Goal: Find specific page/section: Find specific page/section

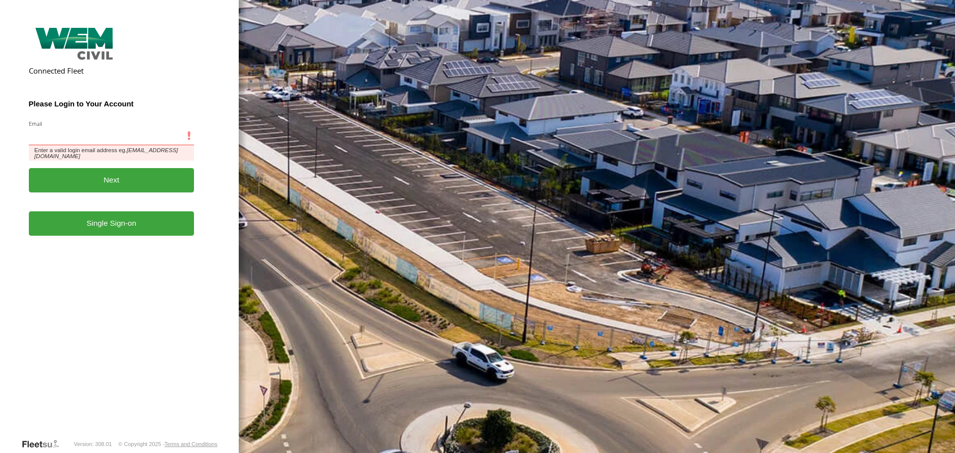
click at [102, 135] on input "Email" at bounding box center [112, 136] width 166 height 18
type input "**********"
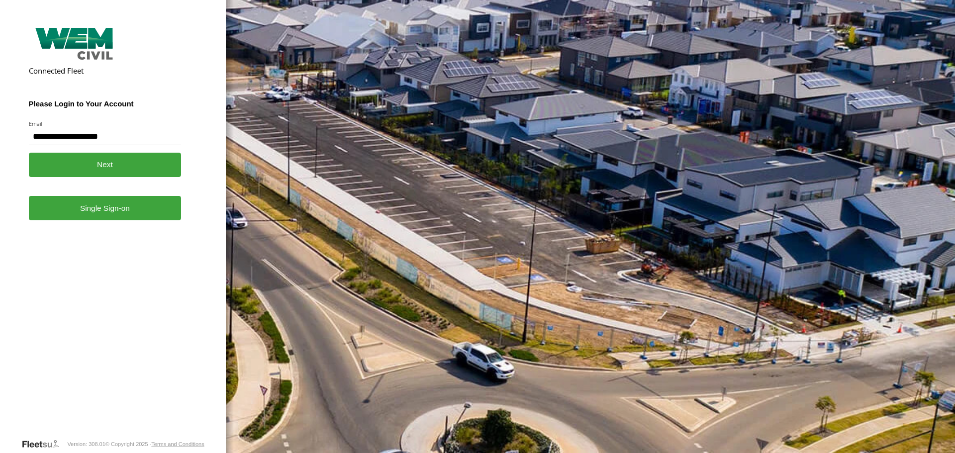
click at [105, 164] on button "Next" at bounding box center [105, 165] width 153 height 24
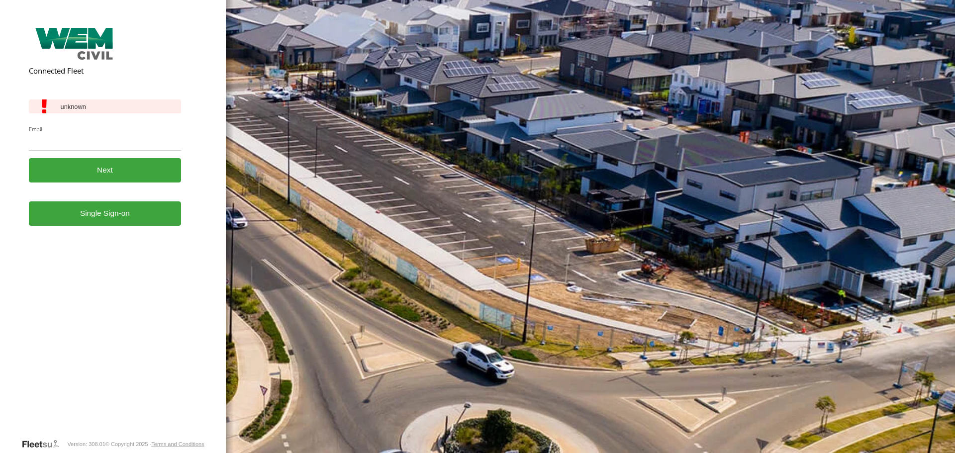
click at [85, 145] on input "Email" at bounding box center [105, 142] width 153 height 18
type input "**********"
click at [104, 171] on button "Next" at bounding box center [105, 170] width 153 height 24
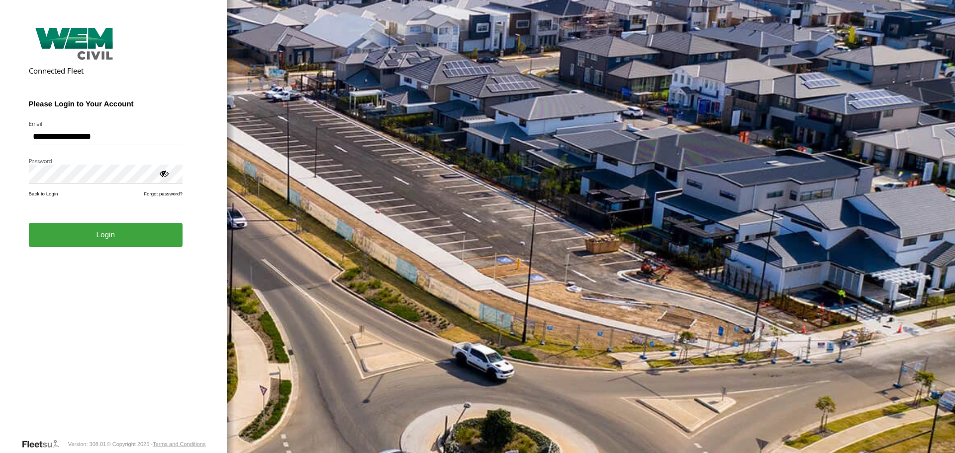
click at [119, 232] on button "Login" at bounding box center [106, 235] width 154 height 24
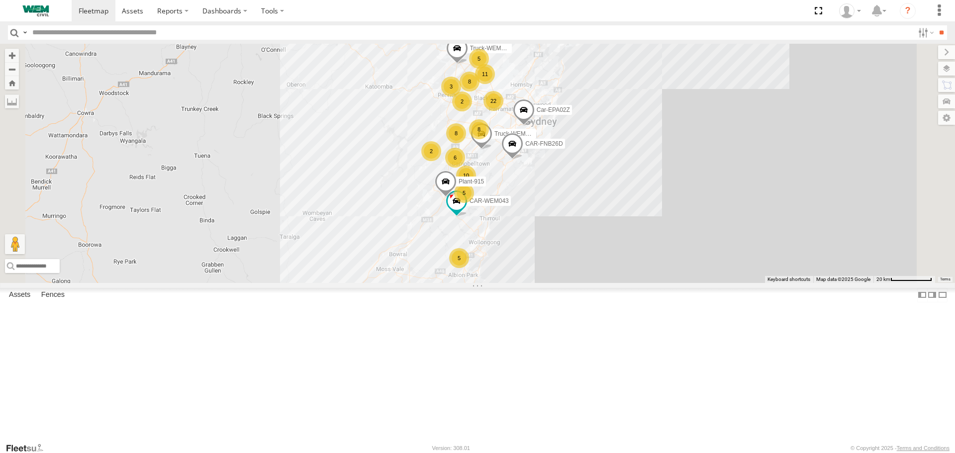
click at [43, 35] on input "text" at bounding box center [470, 32] width 885 height 14
type input "******"
click at [935, 25] on input "**" at bounding box center [940, 32] width 11 height 14
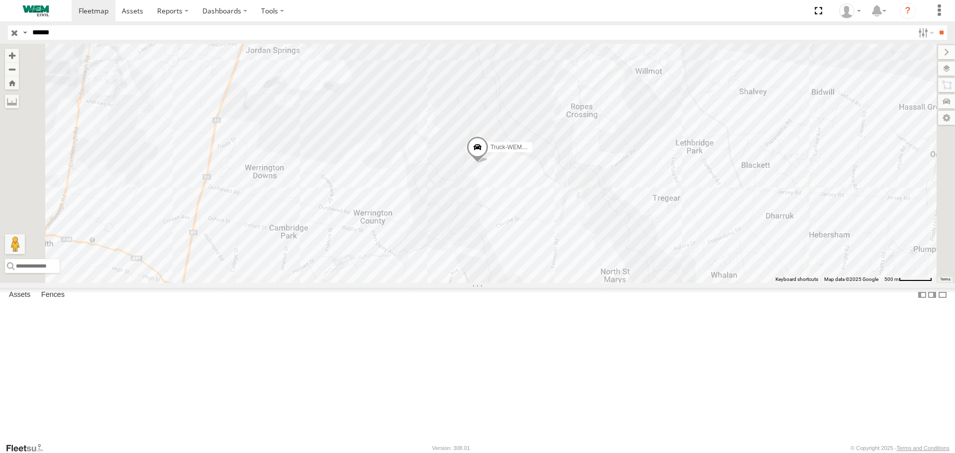
click at [0, 0] on span at bounding box center [0, 0] width 0 height 0
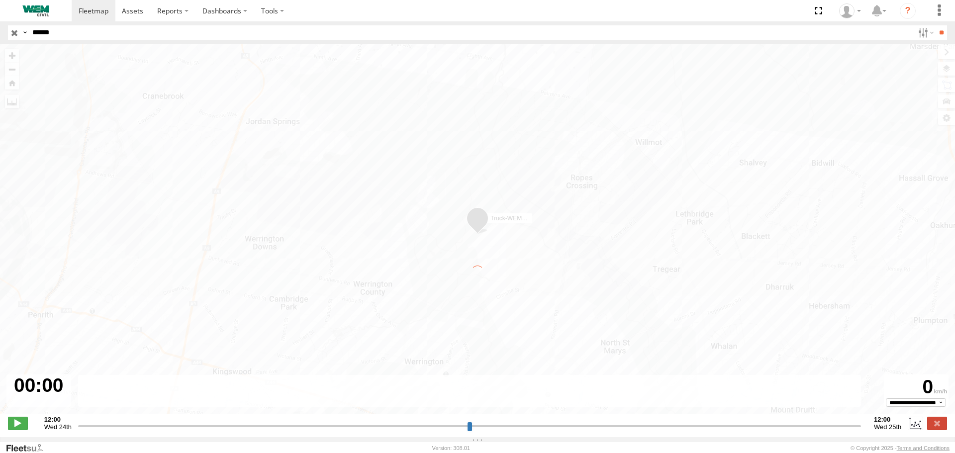
type input "**********"
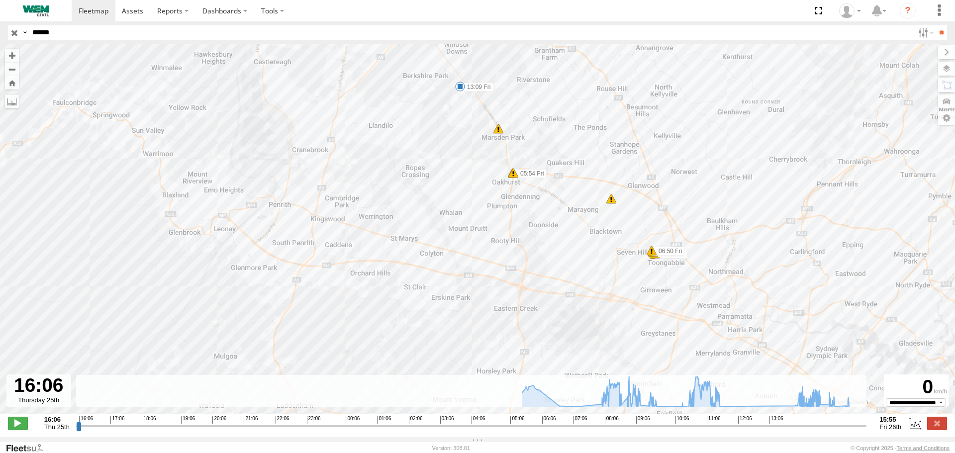
drag, startPoint x: 462, startPoint y: 124, endPoint x: 520, endPoint y: 232, distance: 122.4
click at [519, 229] on div "Truck-WEM045 05:32 Fri 05:33 Fri 08:35 Fri 08:49 Fri 13:09 Fri 05:54 Fri 05:54 …" at bounding box center [477, 234] width 955 height 380
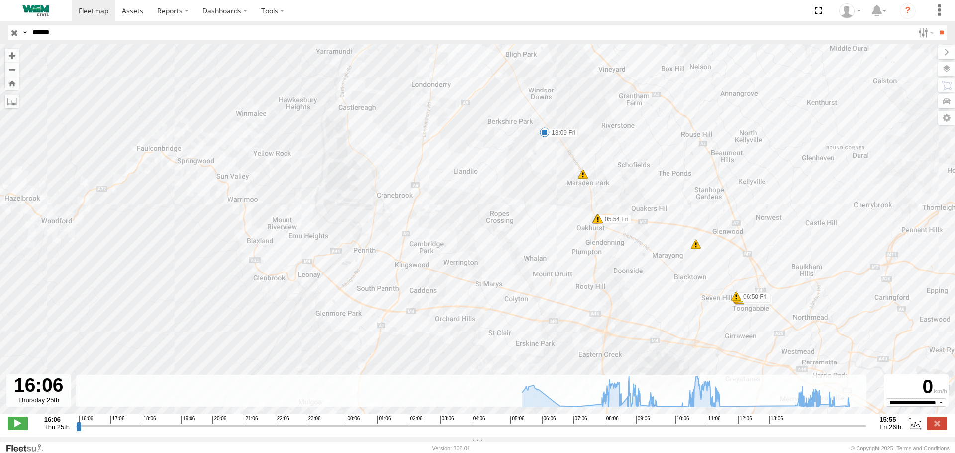
drag, startPoint x: 469, startPoint y: 218, endPoint x: 500, endPoint y: 117, distance: 104.9
click at [498, 119] on div "Truck-WEM045 05:32 Fri 05:33 Fri 08:35 Fri 08:49 Fri 13:09 Fri 05:54 Fri 05:54 …" at bounding box center [477, 234] width 955 height 380
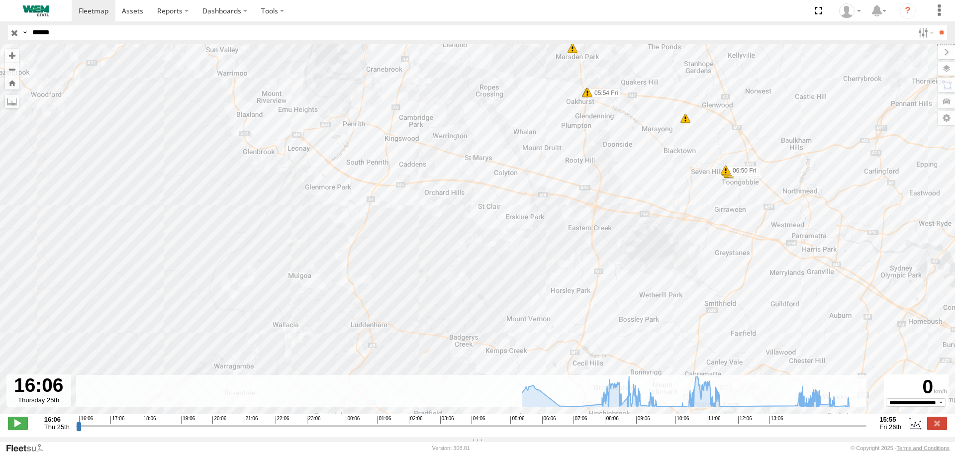
drag, startPoint x: 510, startPoint y: 191, endPoint x: 485, endPoint y: 151, distance: 47.8
click at [485, 151] on div "Truck-WEM045 05:32 Fri 05:33 Fri 08:35 Fri 08:49 Fri 13:09 Fri 05:54 Fri 05:54 …" at bounding box center [477, 234] width 955 height 380
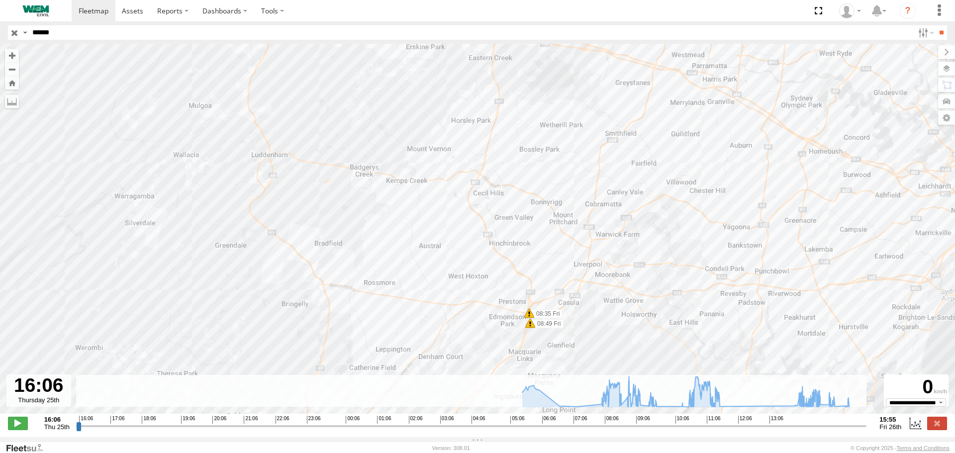
drag, startPoint x: 541, startPoint y: 249, endPoint x: 471, endPoint y: 120, distance: 146.2
click at [473, 125] on div "Truck-WEM045 05:32 Fri 05:33 Fri 08:35 Fri 08:49 Fri 13:09 Fri 05:54 Fri 05:54 …" at bounding box center [477, 234] width 955 height 380
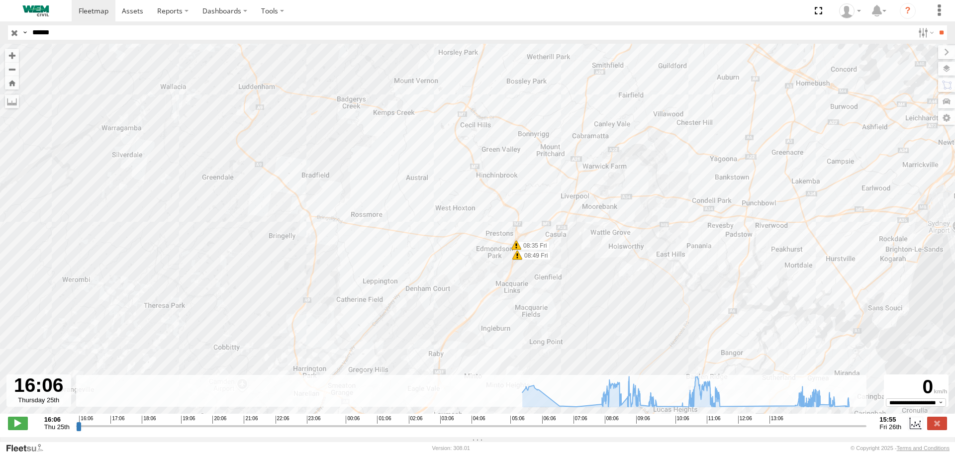
drag, startPoint x: 574, startPoint y: 180, endPoint x: 626, endPoint y: 122, distance: 77.9
click at [613, 132] on div "Truck-WEM045 05:32 Fri 05:33 Fri 08:35 Fri 08:49 Fri 13:09 Fri 05:54 Fri 05:54 …" at bounding box center [477, 234] width 955 height 380
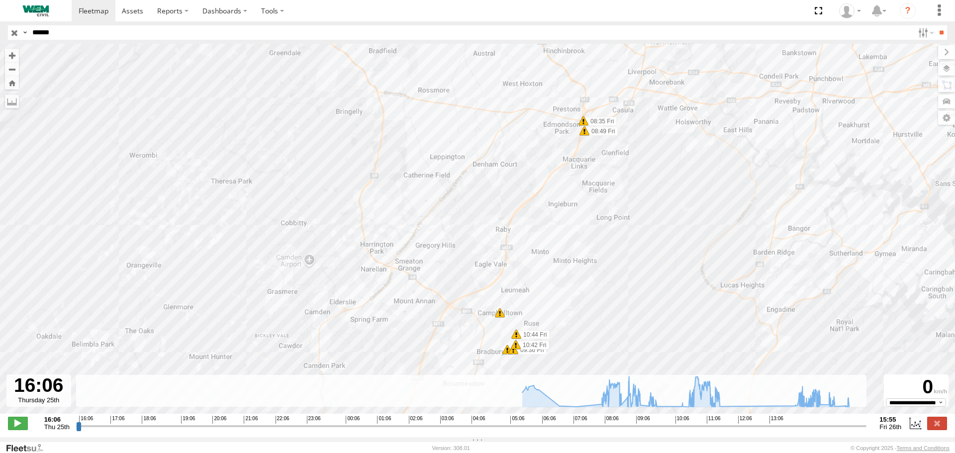
drag, startPoint x: 587, startPoint y: 310, endPoint x: 531, endPoint y: 170, distance: 150.6
click at [539, 190] on div "Truck-WEM045 05:32 Fri 05:33 Fri 08:35 Fri 08:49 Fri 13:09 Fri 05:54 Fri 05:54 …" at bounding box center [477, 234] width 955 height 380
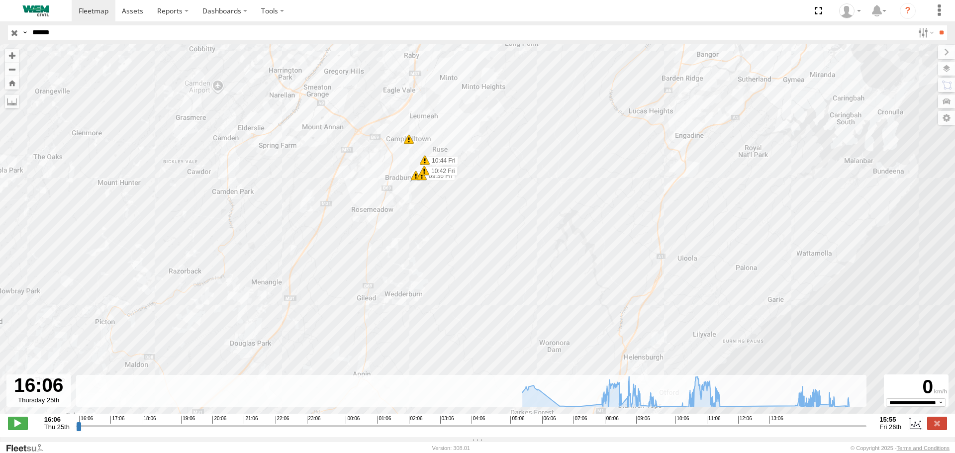
drag, startPoint x: 474, startPoint y: 187, endPoint x: 489, endPoint y: 237, distance: 52.4
click at [488, 236] on div "Truck-WEM045 05:32 Fri 05:33 Fri 08:35 Fri 08:49 Fri 13:09 Fri 05:54 Fri 05:54 …" at bounding box center [477, 234] width 955 height 380
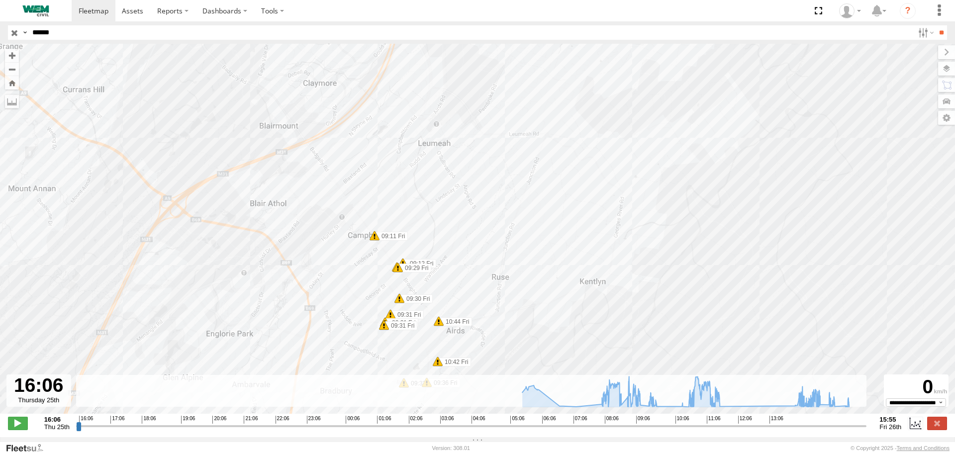
drag, startPoint x: 485, startPoint y: 178, endPoint x: 504, endPoint y: 256, distance: 80.3
click at [499, 244] on div "Truck-WEM045 05:32 Fri 05:33 Fri 08:35 Fri 08:49 Fri 13:09 Fri 05:54 Fri 05:54 …" at bounding box center [477, 234] width 955 height 380
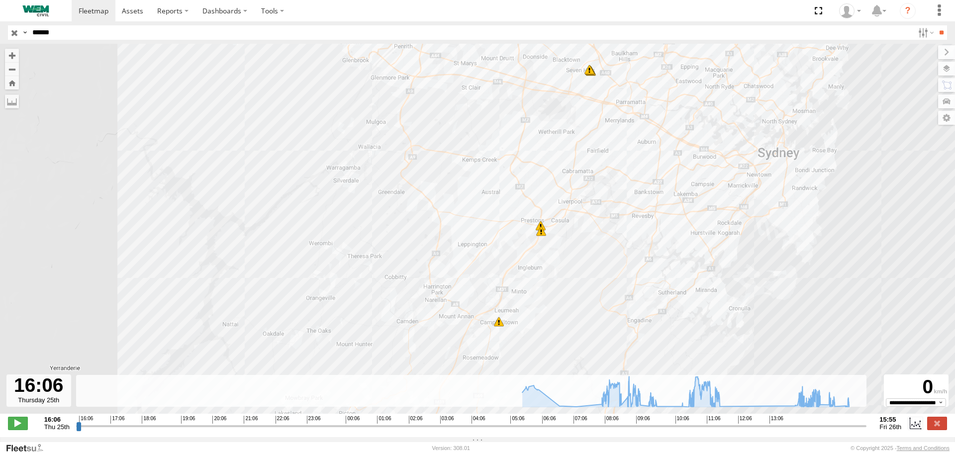
drag, startPoint x: 539, startPoint y: 183, endPoint x: 568, endPoint y: 381, distance: 201.2
click at [568, 378] on div "Truck-WEM045 05:32 Fri 05:33 Fri 08:35 Fri 08:49 Fri 13:09 Fri 05:54 Fri 05:54 …" at bounding box center [477, 234] width 955 height 380
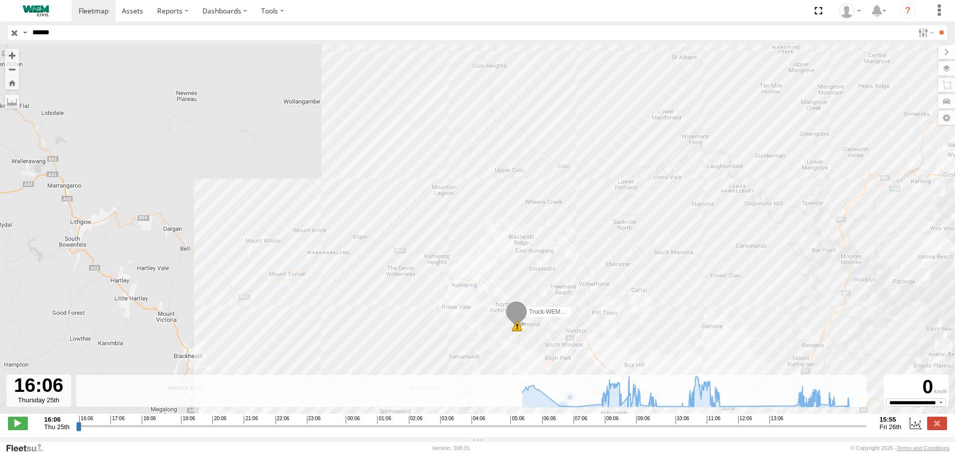
drag, startPoint x: 558, startPoint y: 348, endPoint x: 491, endPoint y: 217, distance: 147.0
click at [491, 218] on div "Truck-WEM045 05:32 Fri 05:33 Fri 08:35 Fri 08:49 Fri 13:09 Fri 06:07 Fri 06:07 …" at bounding box center [477, 234] width 955 height 380
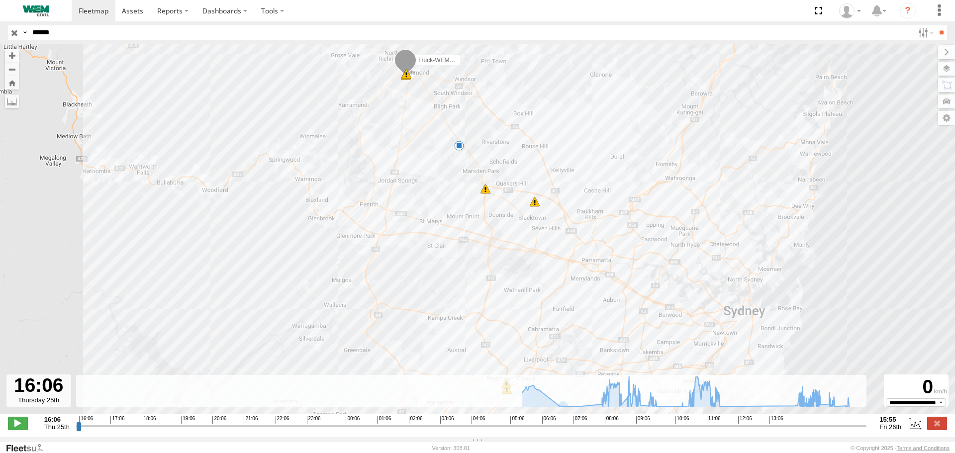
drag, startPoint x: 497, startPoint y: 180, endPoint x: 500, endPoint y: 157, distance: 23.1
click at [500, 157] on div "Truck-WEM045 05:32 Fri 05:33 Fri 08:35 Fri 08:49 Fri 13:09 Fri 13 7 9" at bounding box center [477, 234] width 955 height 380
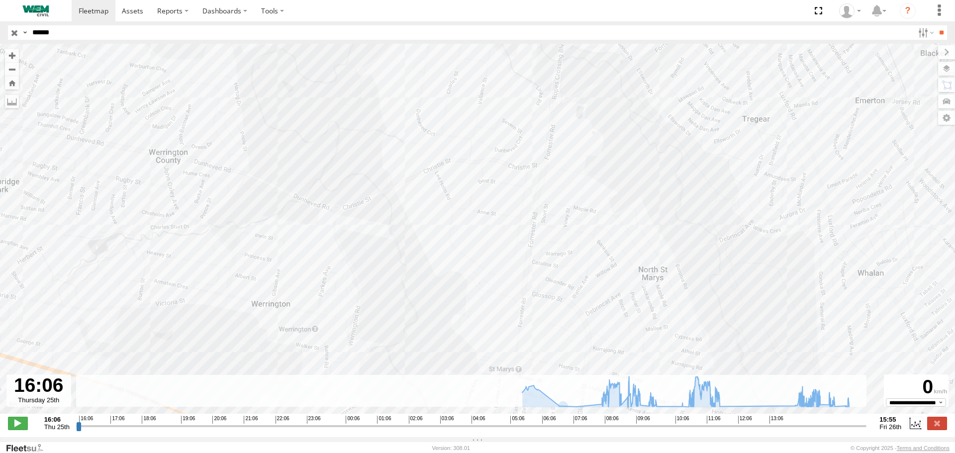
drag, startPoint x: 431, startPoint y: 125, endPoint x: 431, endPoint y: 304, distance: 179.0
click at [431, 301] on div "Truck-WEM045 05:32 Fri 05:33 Fri 08:35 Fri 08:49 Fri 13:09 Fri 05:54 Fri 05:54 …" at bounding box center [477, 234] width 955 height 380
drag, startPoint x: 517, startPoint y: 216, endPoint x: 292, endPoint y: 277, distance: 232.4
click at [300, 275] on div "Truck-WEM045 05:32 Fri 05:33 Fri 08:35 Fri 08:49 Fri 13:09 Fri 05:54 Fri 05:54 …" at bounding box center [477, 234] width 955 height 380
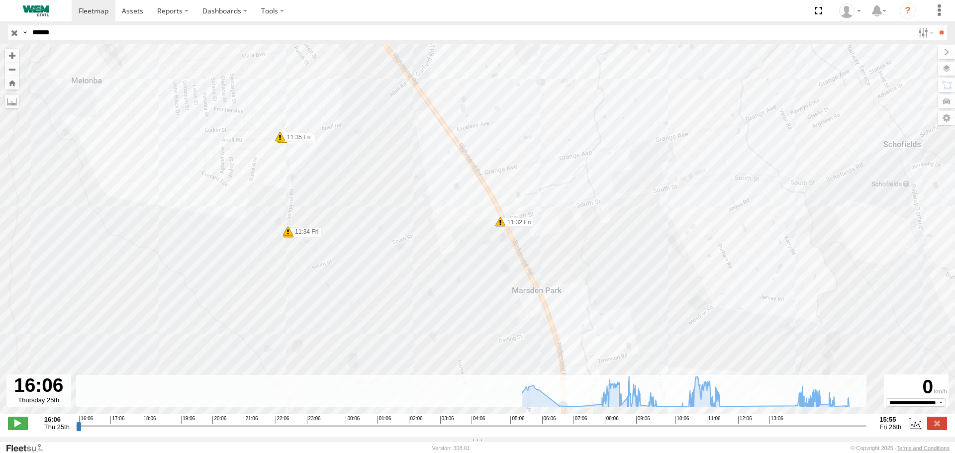
drag, startPoint x: 327, startPoint y: 171, endPoint x: 395, endPoint y: 287, distance: 135.0
click at [391, 280] on div "Truck-WEM045 05:32 Fri 05:33 Fri 08:35 Fri 08:49 Fri 13:09 Fri 05:54 Fri 05:54 …" at bounding box center [477, 234] width 955 height 380
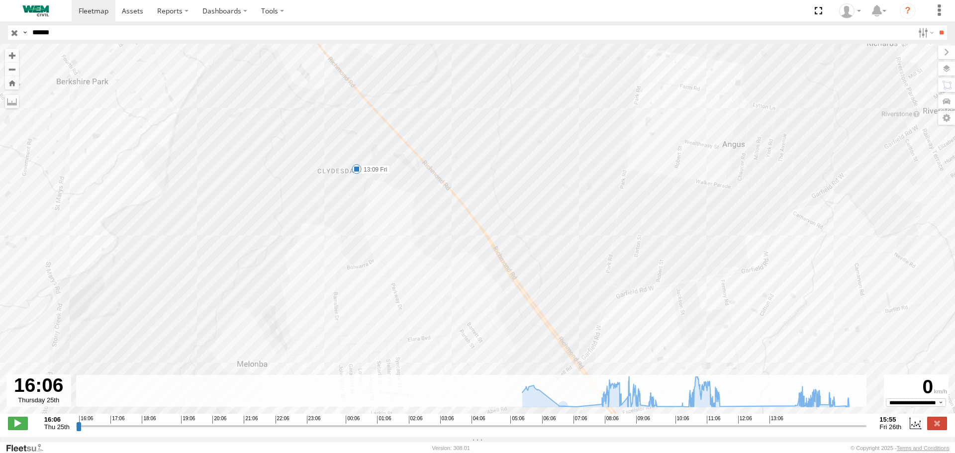
drag, startPoint x: 379, startPoint y: 242, endPoint x: 388, endPoint y: 334, distance: 91.9
click at [387, 329] on div "Truck-WEM045 05:32 Fri 05:33 Fri 08:35 Fri 08:49 Fri 13:09 Fri 05:54 Fri 05:54 …" at bounding box center [477, 234] width 955 height 380
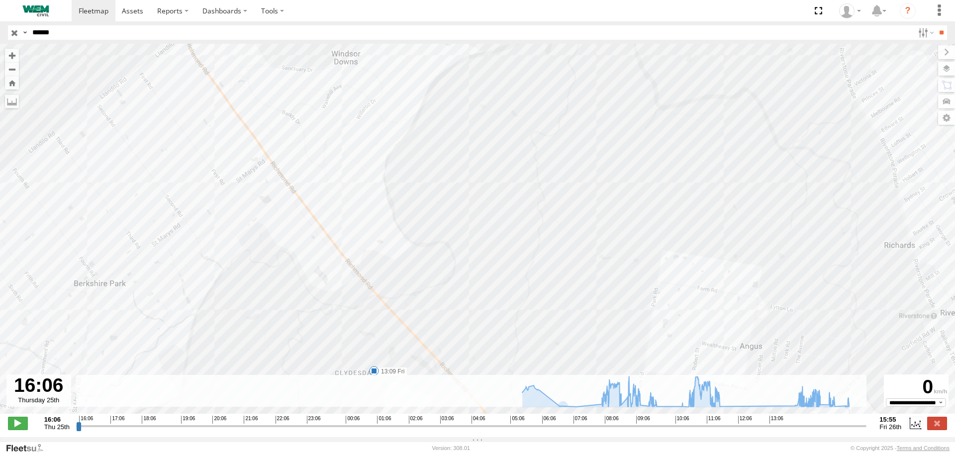
drag, startPoint x: 376, startPoint y: 309, endPoint x: 279, endPoint y: 348, distance: 104.9
click at [280, 348] on div "Truck-WEM045 05:32 Fri 05:33 Fri 08:35 Fri 08:49 Fri 13:09 Fri 05:54 Fri 05:54 …" at bounding box center [477, 234] width 955 height 380
drag, startPoint x: 313, startPoint y: 271, endPoint x: 336, endPoint y: 212, distance: 62.8
click at [323, 234] on div "Truck-WEM045 05:32 Fri 05:33 Fri 08:35 Fri 08:49 Fri 13:09 Fri 05:54 Fri 05:54 …" at bounding box center [477, 234] width 955 height 380
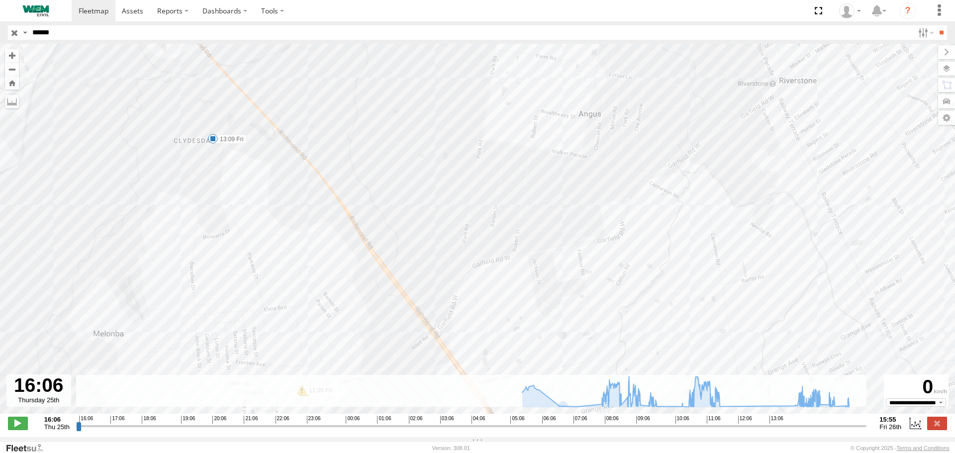
drag, startPoint x: 370, startPoint y: 321, endPoint x: 292, endPoint y: 197, distance: 146.0
click at [294, 205] on div "Truck-WEM045 05:32 Fri 05:33 Fri 08:35 Fri 08:49 Fri 13:09 Fri 05:54 Fri 05:54 …" at bounding box center [477, 234] width 955 height 380
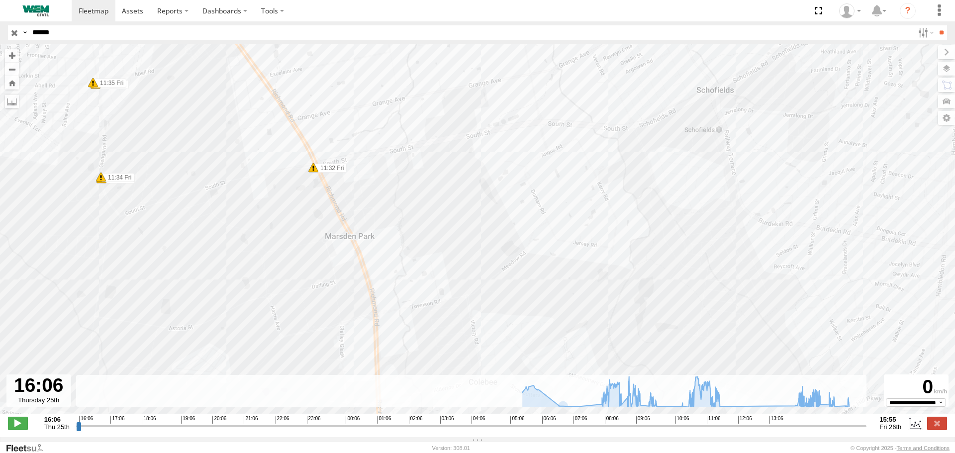
drag, startPoint x: 314, startPoint y: 264, endPoint x: 317, endPoint y: 207, distance: 56.3
click at [317, 207] on div "Truck-WEM045 05:32 Fri 05:33 Fri 08:35 Fri 08:49 Fri 13:09 Fri 05:54 Fri 05:54 …" at bounding box center [477, 234] width 955 height 380
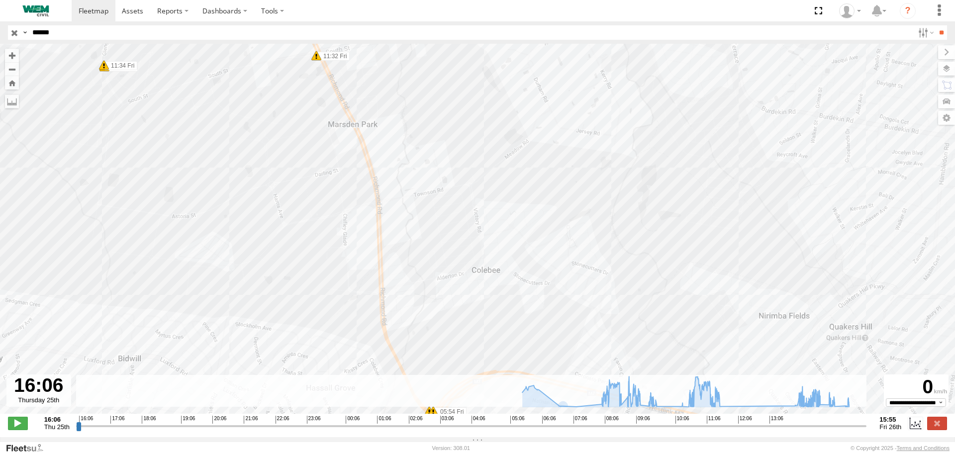
drag, startPoint x: 331, startPoint y: 271, endPoint x: 322, endPoint y: 205, distance: 66.8
click at [322, 217] on div "Truck-WEM045 05:32 Fri 05:33 Fri 08:35 Fri 08:49 Fri 13:09 Fri 05:54 Fri 05:54 …" at bounding box center [477, 234] width 955 height 380
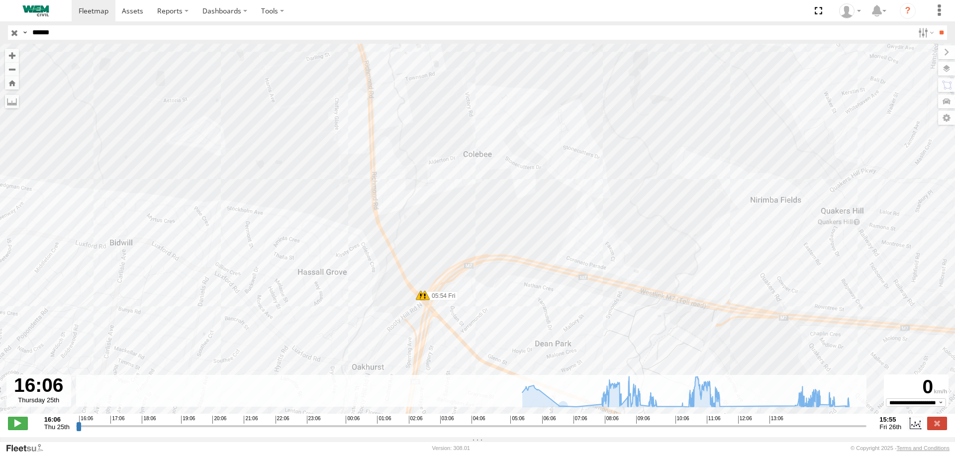
drag, startPoint x: 328, startPoint y: 280, endPoint x: 391, endPoint y: 231, distance: 79.7
click at [391, 231] on div "Truck-WEM045 05:32 Fri 05:33 Fri 08:35 Fri 08:49 Fri 13:09 Fri 05:54 Fri 05:54 …" at bounding box center [477, 234] width 955 height 380
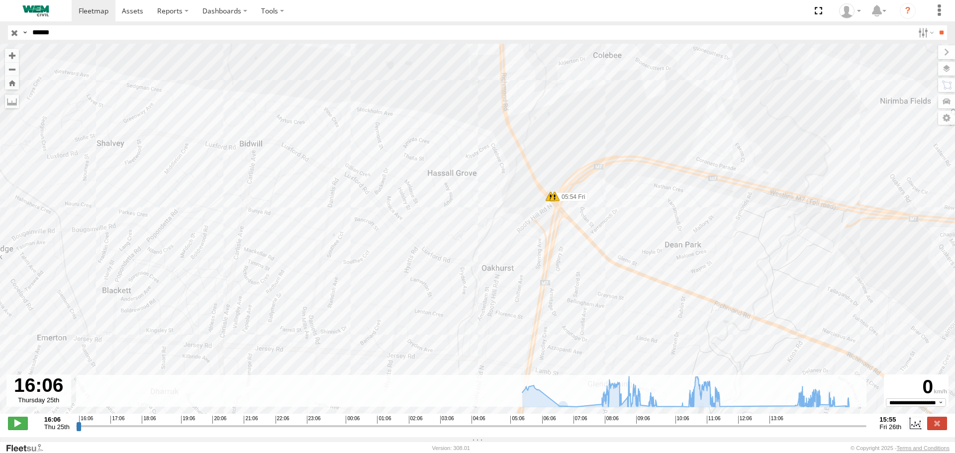
drag, startPoint x: 326, startPoint y: 258, endPoint x: 441, endPoint y: 226, distance: 119.3
click at [431, 230] on div "Truck-WEM045 05:32 Fri 05:33 Fri 08:35 Fri 08:49 Fri 13:09 Fri 05:54 Fri 05:54 …" at bounding box center [477, 234] width 955 height 380
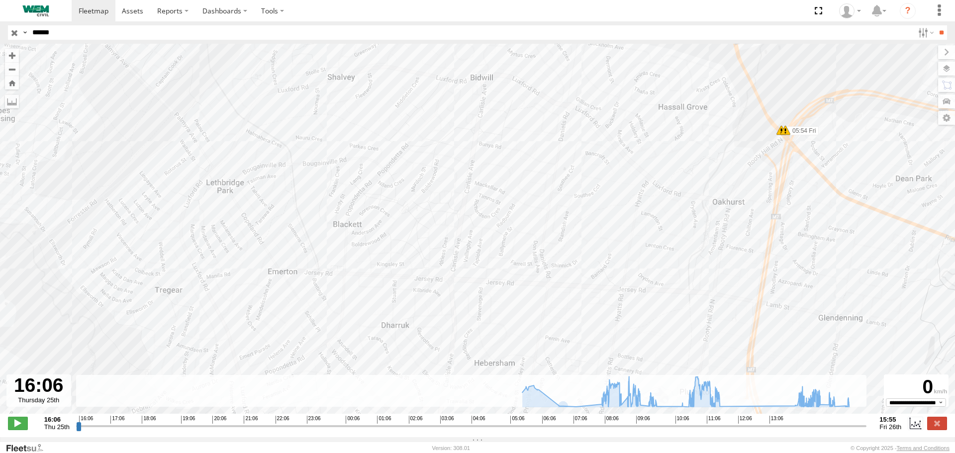
drag, startPoint x: 171, startPoint y: 247, endPoint x: 348, endPoint y: 181, distance: 188.5
click at [318, 194] on div "Truck-WEM045 05:32 Fri 05:33 Fri 08:35 Fri 08:49 Fri 13:09 Fri 05:54 Fri 05:54 …" at bounding box center [477, 234] width 955 height 380
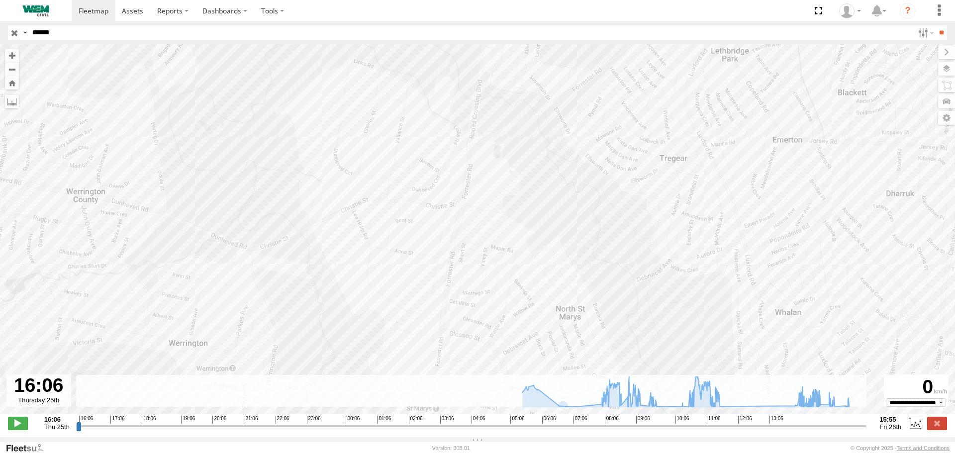
drag, startPoint x: 351, startPoint y: 220, endPoint x: 354, endPoint y: 249, distance: 28.5
click at [353, 245] on div "Truck-WEM045 05:32 Fri 05:33 Fri 08:35 Fri 08:49 Fri 13:09 Fri 05:54 Fri 05:54 …" at bounding box center [477, 234] width 955 height 380
drag, startPoint x: 346, startPoint y: 150, endPoint x: 379, endPoint y: 284, distance: 138.8
click at [379, 284] on div "Truck-WEM045 05:32 Fri 05:33 Fri 08:35 Fri 08:49 Fri 13:09 Fri 05:54 Fri 05:54 …" at bounding box center [477, 234] width 955 height 380
drag, startPoint x: 368, startPoint y: 257, endPoint x: 374, endPoint y: 329, distance: 72.9
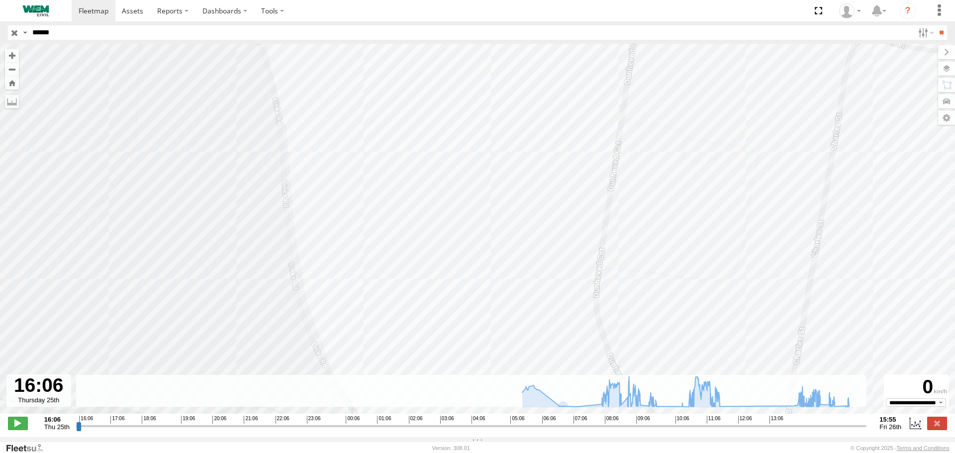
click at [374, 319] on div "Truck-WEM045 05:32 Fri 05:33 Fri 08:35 Fri 08:49 Fri 13:09 Fri 05:54 Fri 05:54 …" at bounding box center [477, 234] width 955 height 380
drag, startPoint x: 343, startPoint y: 210, endPoint x: 362, endPoint y: 338, distance: 128.6
click at [362, 337] on div "Truck-WEM045 05:32 Fri 05:33 Fri 08:35 Fri 08:49 Fri 13:09 Fri 05:54 Fri 05:54 …" at bounding box center [477, 234] width 955 height 380
drag, startPoint x: 359, startPoint y: 230, endPoint x: 285, endPoint y: 315, distance: 112.4
click at [292, 307] on div "Truck-WEM045 05:32 Fri 05:33 Fri 08:35 Fri 08:49 Fri 13:09 Fri 05:54 Fri 05:54 …" at bounding box center [477, 234] width 955 height 380
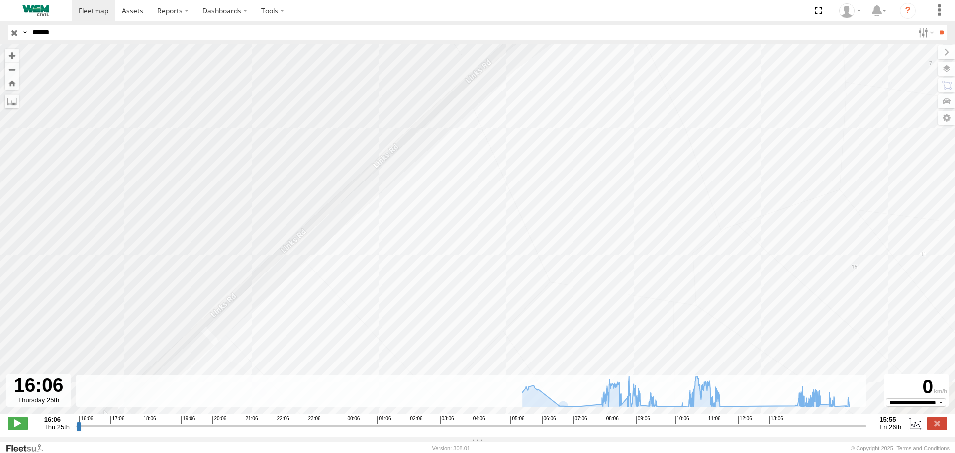
drag, startPoint x: 270, startPoint y: 309, endPoint x: 380, endPoint y: 225, distance: 138.5
click at [380, 225] on div "Truck-WEM045 05:32 Fri 05:33 Fri 08:35 Fri 08:49 Fri 13:09 Fri 05:54 Fri 05:54 …" at bounding box center [477, 234] width 955 height 380
drag, startPoint x: 359, startPoint y: 261, endPoint x: 357, endPoint y: 304, distance: 43.3
click at [358, 297] on div "Truck-WEM045 05:32 Fri 05:33 Fri 08:35 Fri 08:49 Fri 13:09 Fri 05:54 Fri 05:54 …" at bounding box center [477, 234] width 955 height 380
click at [14, 31] on input "button" at bounding box center [14, 32] width 13 height 14
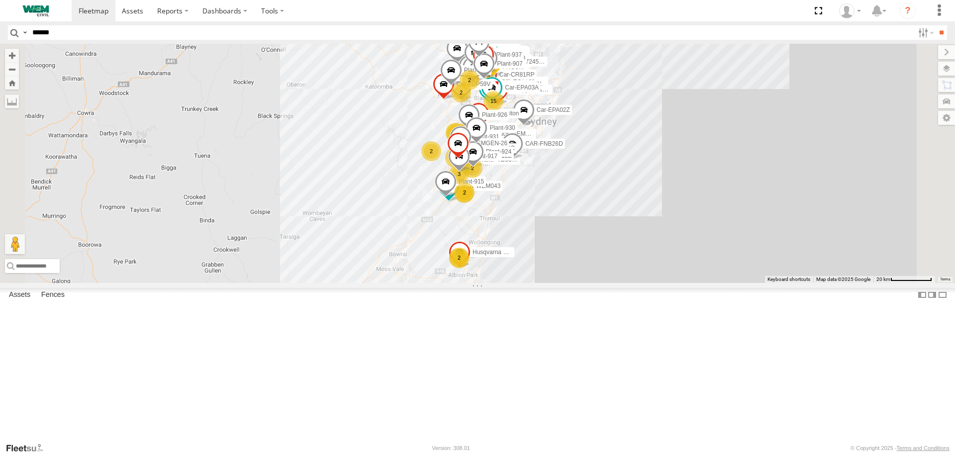
click at [74, 30] on input "******" at bounding box center [470, 32] width 885 height 14
type input "******"
click at [935, 25] on input "**" at bounding box center [940, 32] width 11 height 14
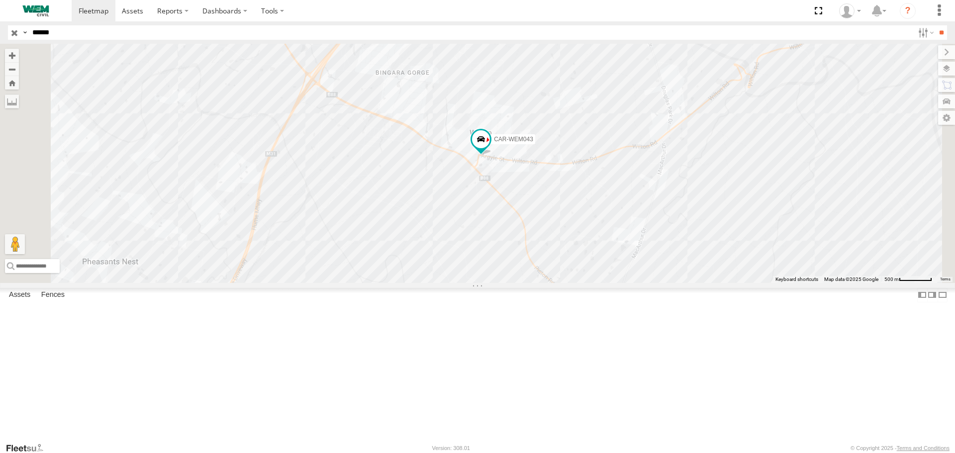
click at [12, 31] on input "button" at bounding box center [14, 32] width 13 height 14
